Goal: Task Accomplishment & Management: Use online tool/utility

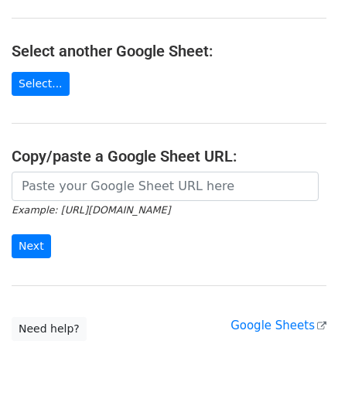
scroll to position [154, 0]
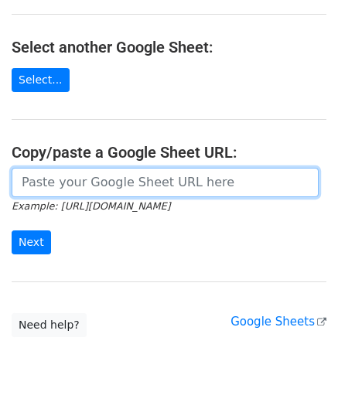
click at [54, 191] on input "url" at bounding box center [165, 182] width 307 height 29
paste input "https://docs.google.com/spreadsheets/d/1oIeJeg1RFBTRR23pWcvpJgAujPsblKzZupo2Y5O…"
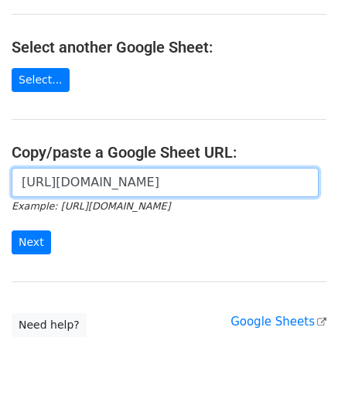
scroll to position [0, 328]
type input "https://docs.google.com/spreadsheets/d/1oIeJeg1RFBTRR23pWcvpJgAujPsblKzZupo2Y5O…"
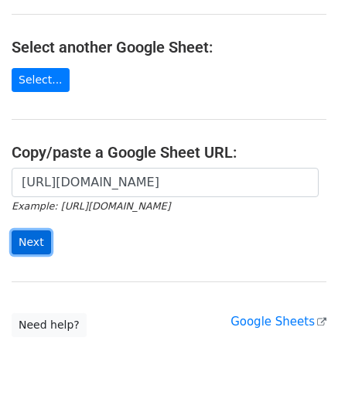
click at [36, 239] on input "Next" at bounding box center [31, 242] width 39 height 24
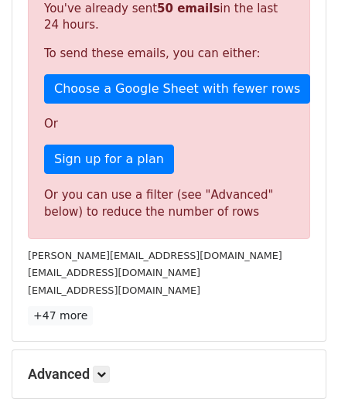
scroll to position [460, 0]
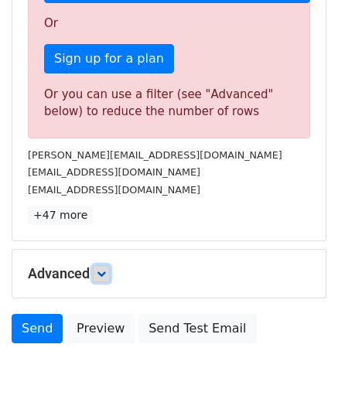
click at [110, 267] on link at bounding box center [101, 273] width 17 height 17
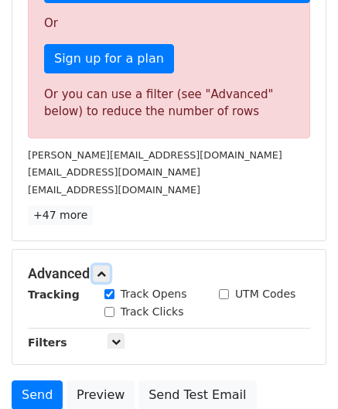
scroll to position [615, 0]
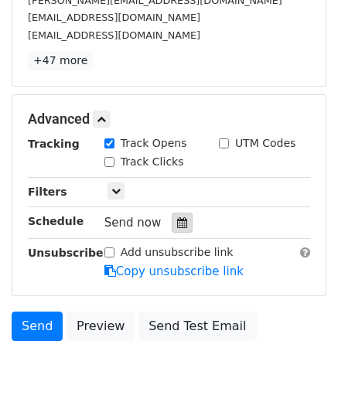
click at [177, 217] on icon at bounding box center [182, 222] width 10 height 11
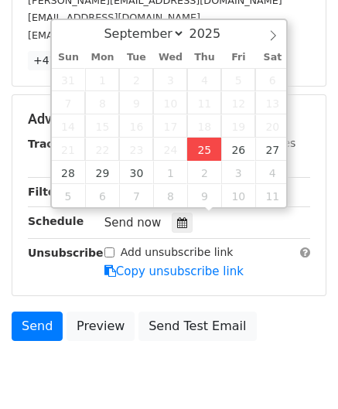
type input "[DATE] 12:00"
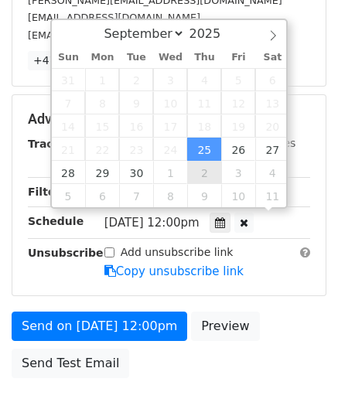
scroll to position [0, 0]
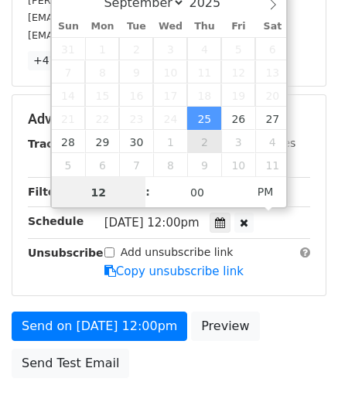
paste input "8"
type input "8"
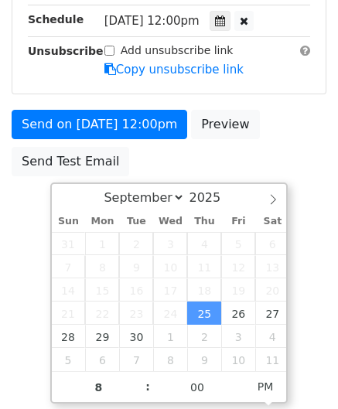
type input "[DATE] 20:00"
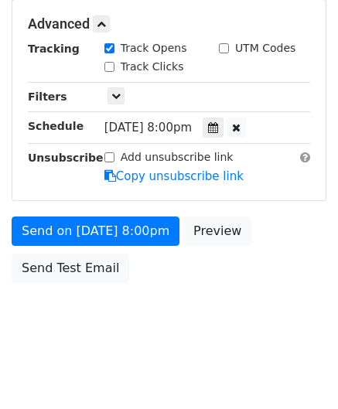
scroll to position [708, 0]
